Goal: Find specific page/section: Find specific page/section

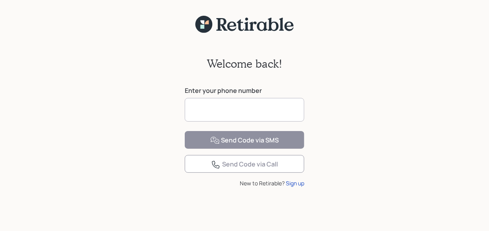
click at [276, 107] on input at bounding box center [245, 110] width 120 height 24
type input "**********"
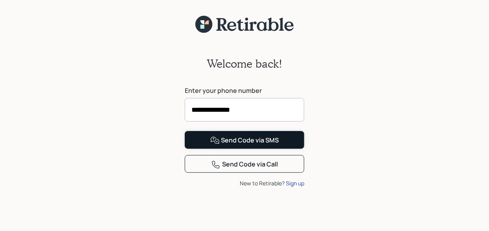
click at [245, 145] on div "Send Code via SMS" at bounding box center [244, 140] width 69 height 9
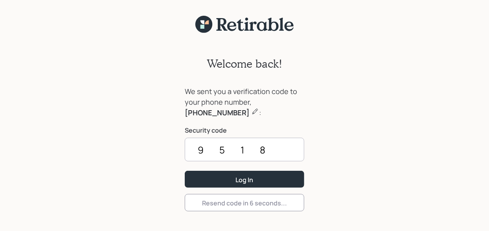
type input "9518"
click at [185, 171] on button "Log In" at bounding box center [245, 179] width 120 height 17
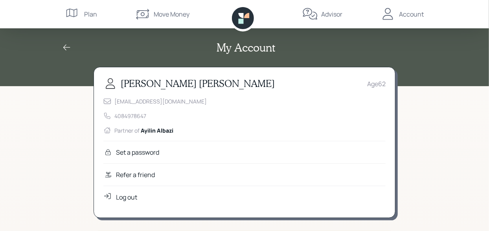
click at [87, 11] on div "Plan" at bounding box center [90, 13] width 13 height 9
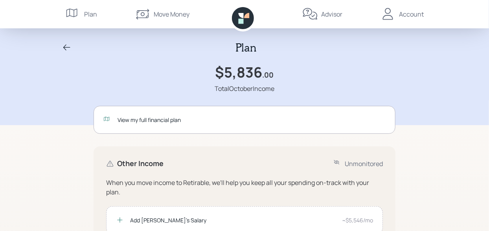
click at [238, 18] on icon at bounding box center [243, 18] width 22 height 22
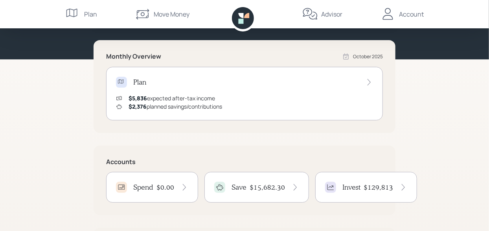
scroll to position [107, 0]
